Goal: Information Seeking & Learning: Learn about a topic

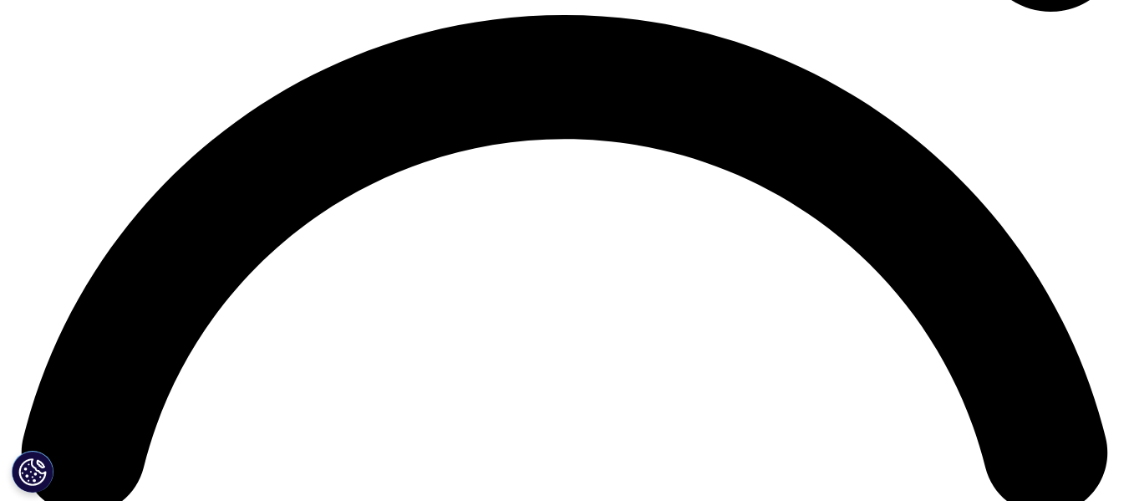
scroll to position [2340, 0]
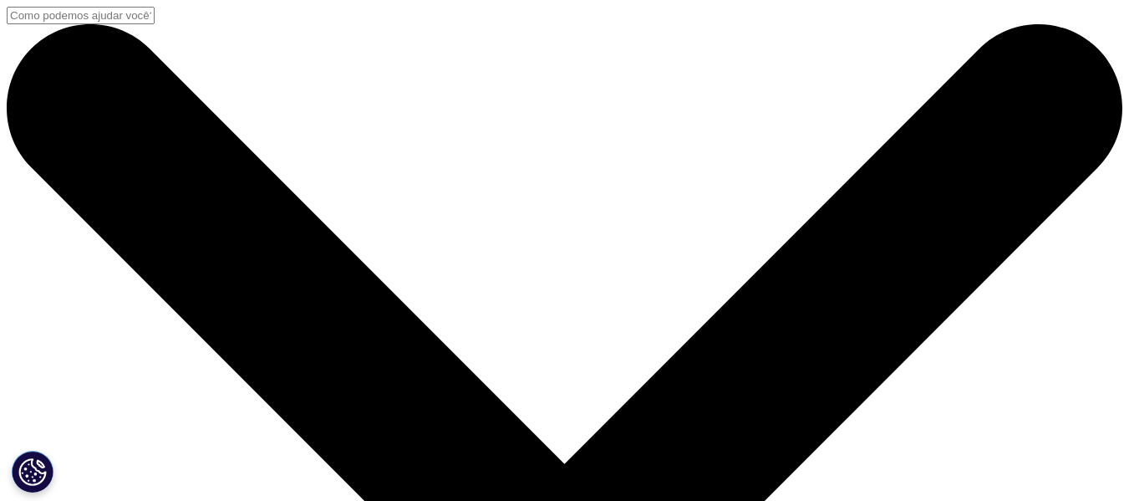
scroll to position [167, 0]
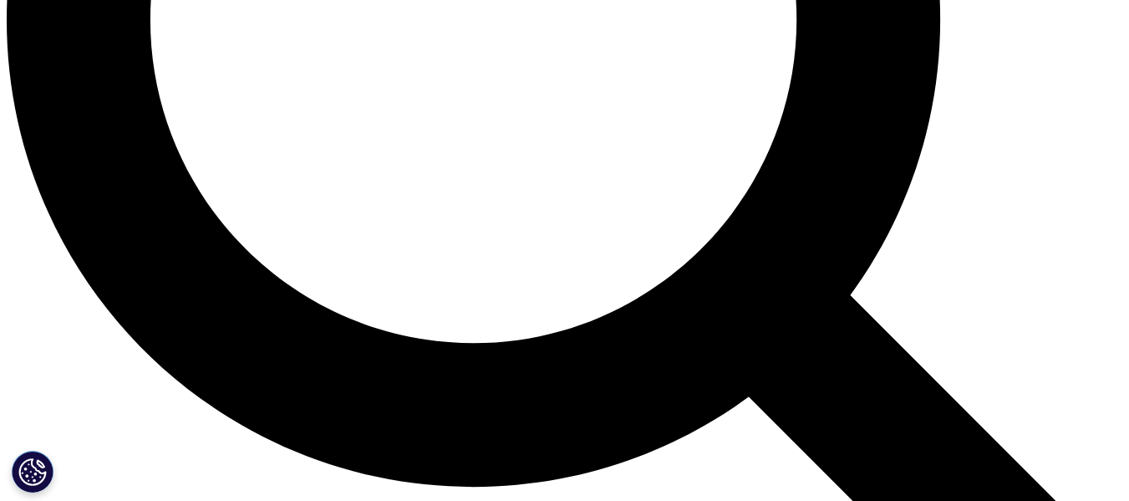
scroll to position [1755, 0]
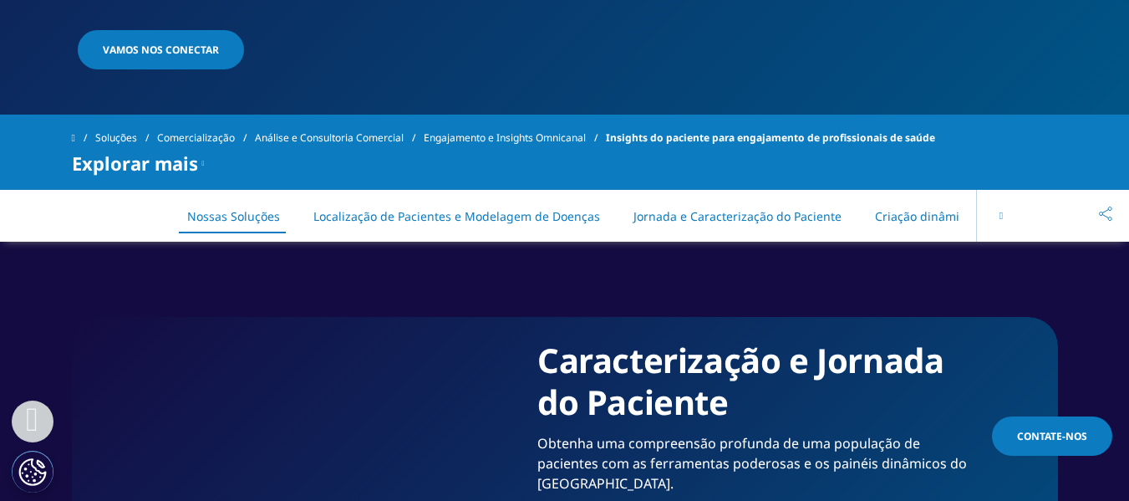
scroll to position [752, 0]
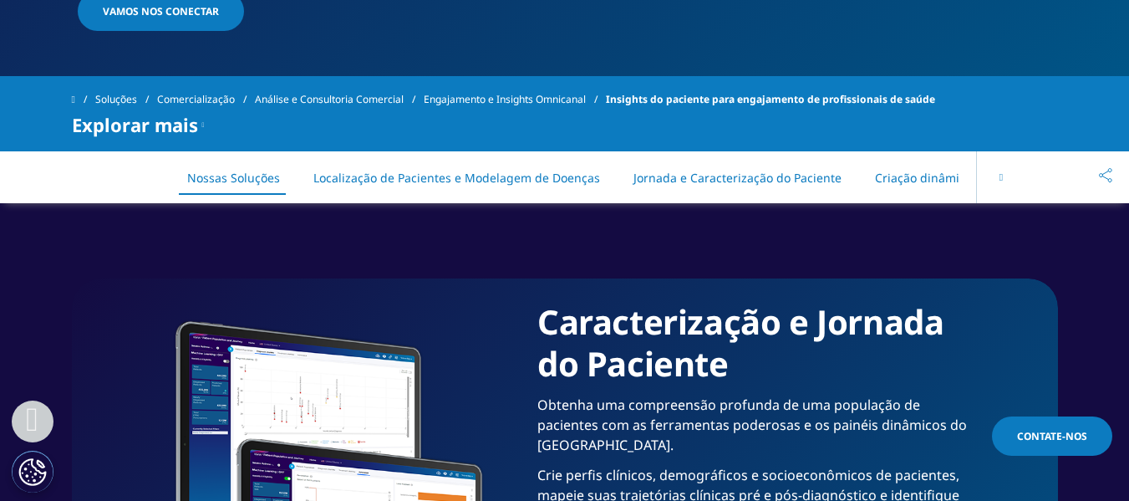
drag, startPoint x: 760, startPoint y: 179, endPoint x: 826, endPoint y: 231, distance: 83.9
click at [760, 179] on font "Jornada e Caracterização do Paciente" at bounding box center [737, 178] width 208 height 16
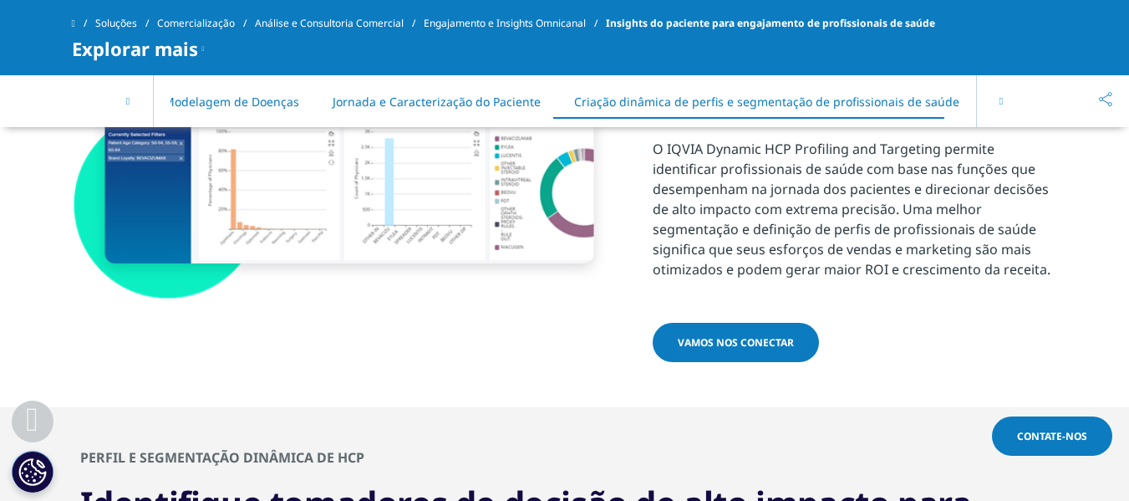
scroll to position [4619, 0]
